Goal: Check status: Check status

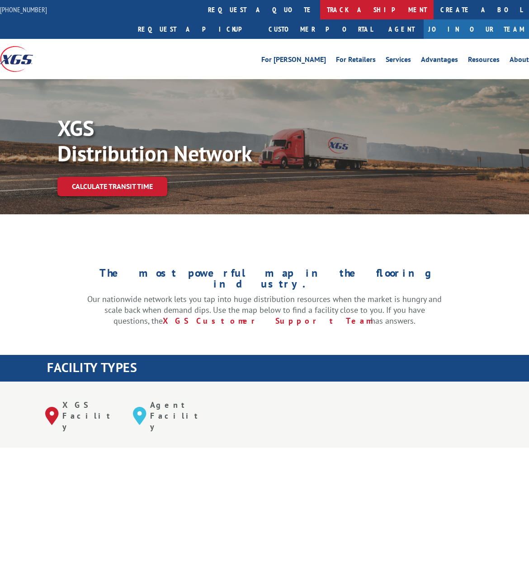
click at [320, 4] on link "track a shipment" at bounding box center [376, 9] width 113 height 19
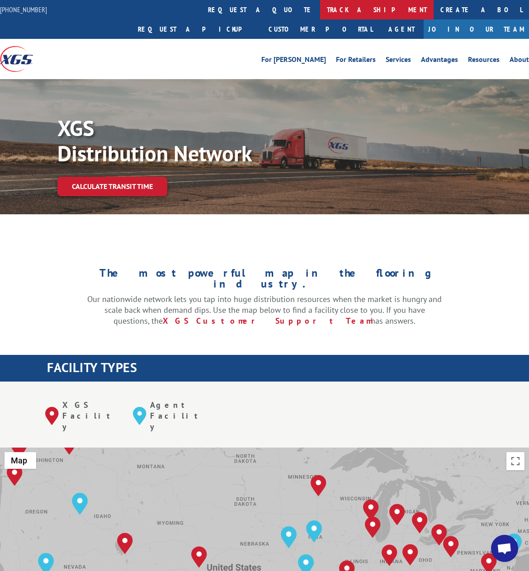
click at [320, 9] on link "track a shipment" at bounding box center [376, 9] width 113 height 19
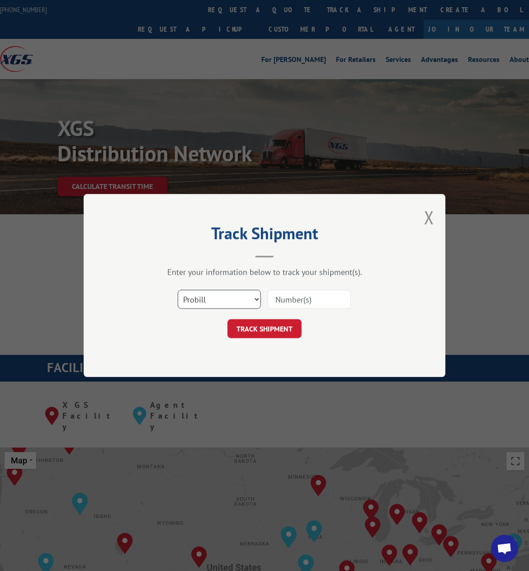
click at [215, 300] on select "Select category... Probill BOL PO" at bounding box center [219, 299] width 83 height 19
select select "bol"
click at [178, 290] on select "Select category... Probill BOL PO" at bounding box center [219, 299] width 83 height 19
click at [299, 302] on input at bounding box center [309, 299] width 83 height 19
paste input "10012501GC"
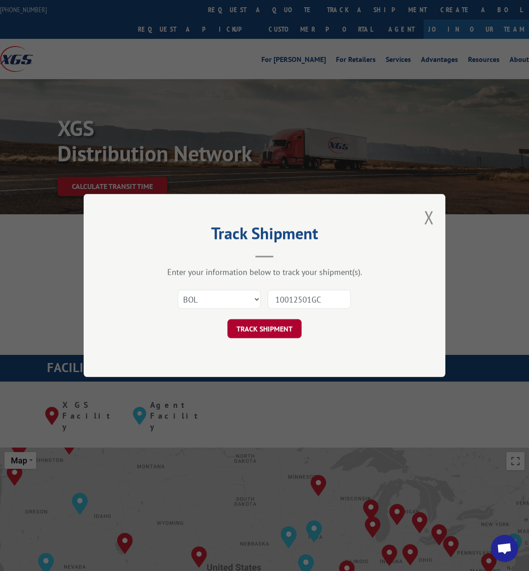
type input "10012501GC"
click at [270, 323] on button "TRACK SHIPMENT" at bounding box center [264, 328] width 74 height 19
